Goal: Find specific page/section: Find specific page/section

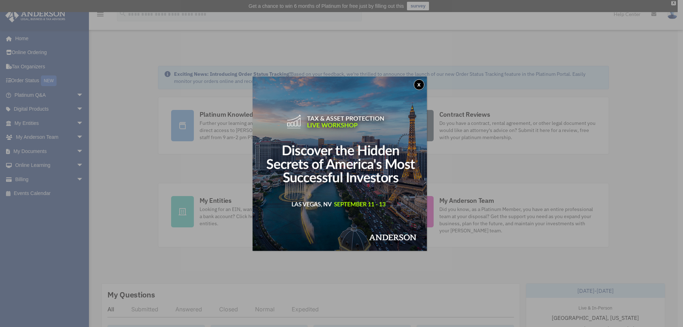
click at [36, 123] on div "x" at bounding box center [341, 163] width 683 height 327
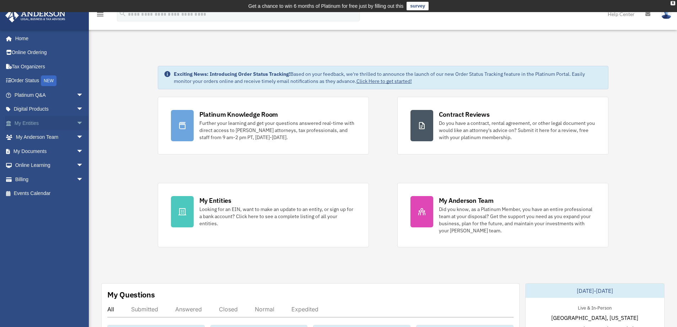
click at [25, 121] on link "My Entities arrow_drop_down" at bounding box center [49, 123] width 89 height 14
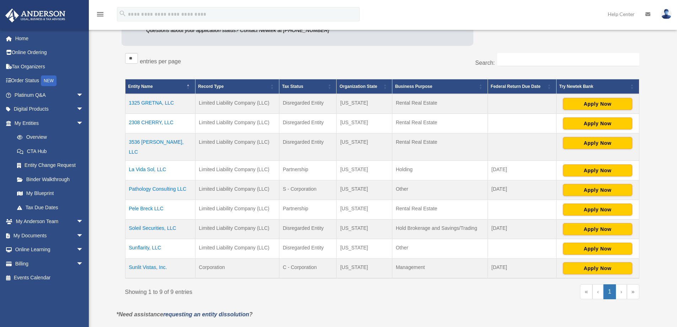
scroll to position [178, 0]
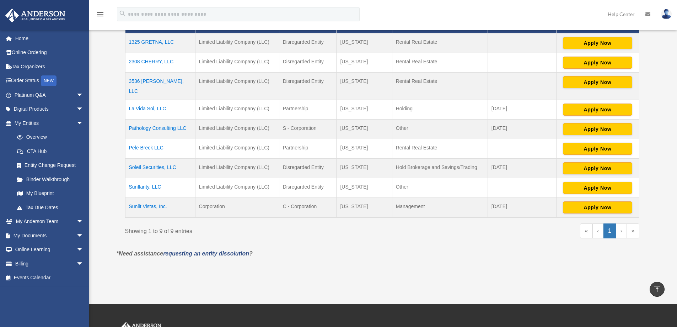
click at [140, 140] on td "Pele Breck LLC" at bounding box center [160, 149] width 70 height 20
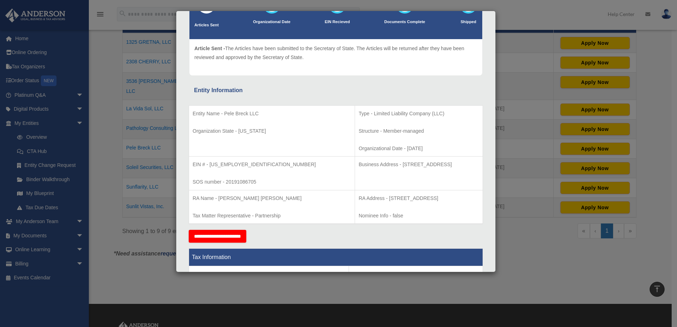
scroll to position [0, 0]
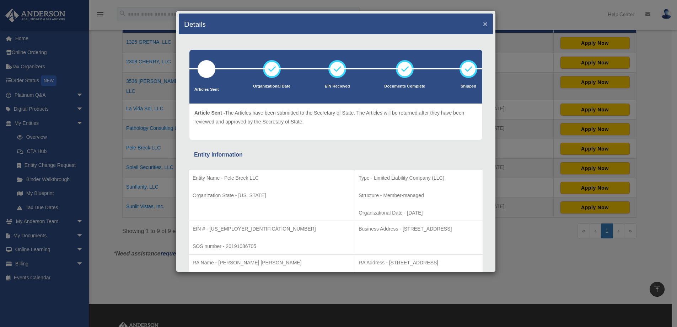
click at [483, 26] on button "×" at bounding box center [485, 23] width 5 height 7
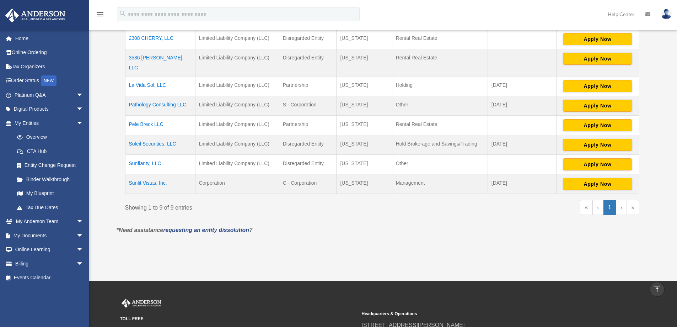
scroll to position [213, 0]
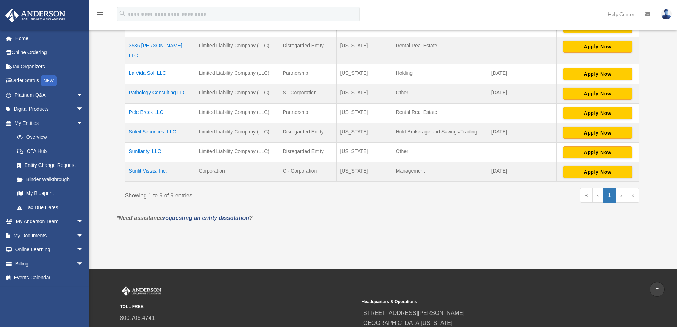
click at [152, 65] on td "La Vida Sol, LLC" at bounding box center [160, 74] width 70 height 20
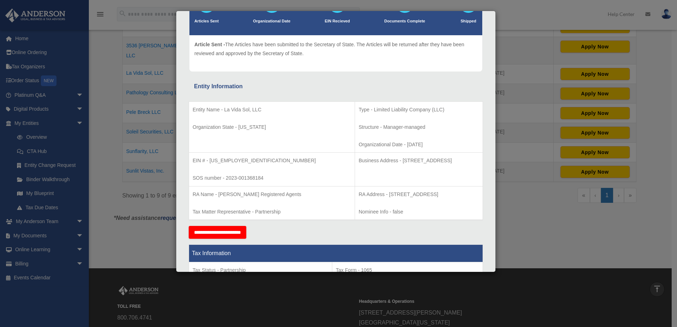
scroll to position [71, 0]
